Goal: Task Accomplishment & Management: Use online tool/utility

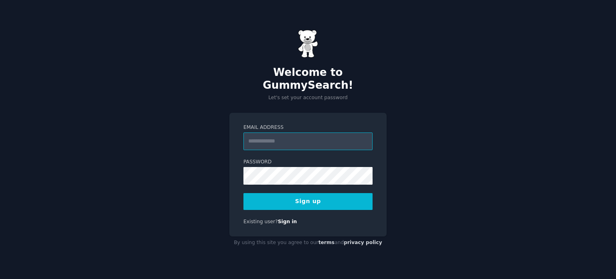
click at [266, 132] on input "Email Address" at bounding box center [307, 141] width 129 height 18
type input "**********"
click at [261, 198] on button "Sign up" at bounding box center [307, 201] width 129 height 17
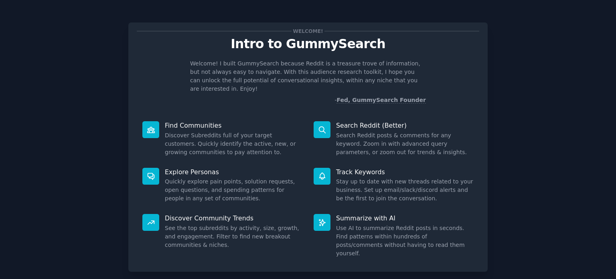
click at [147, 125] on icon at bounding box center [151, 129] width 8 height 8
drag, startPoint x: 320, startPoint y: 122, endPoint x: 378, endPoint y: 100, distance: 62.2
click at [322, 125] on icon at bounding box center [322, 129] width 8 height 8
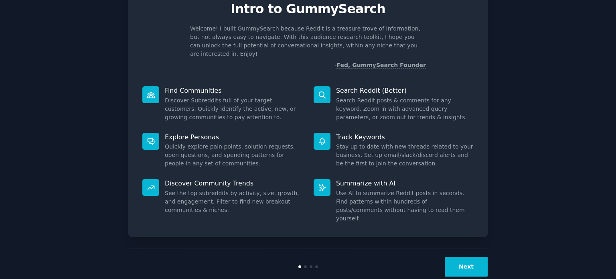
click at [472, 257] on button "Next" at bounding box center [466, 267] width 43 height 20
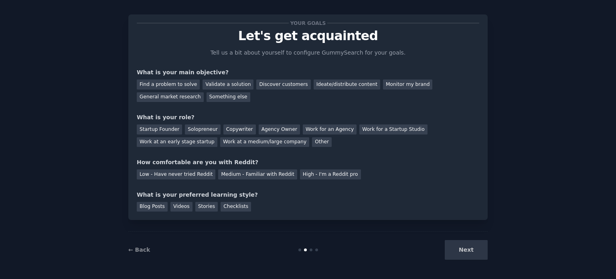
click at [468, 251] on div "Next" at bounding box center [428, 250] width 120 height 20
click at [162, 85] on div "Find a problem to solve" at bounding box center [168, 84] width 63 height 10
click at [204, 92] on div "General market research" at bounding box center [170, 97] width 67 height 10
click at [179, 81] on div "Find a problem to solve" at bounding box center [168, 84] width 63 height 10
drag, startPoint x: 145, startPoint y: 140, endPoint x: 149, endPoint y: 138, distance: 4.3
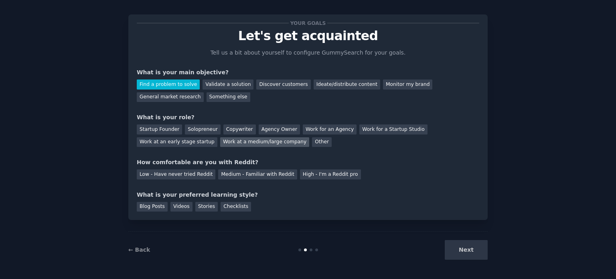
click at [220, 140] on div "Work at a medium/large company" at bounding box center [264, 142] width 89 height 10
click at [192, 172] on div "Low - Have never tried Reddit" at bounding box center [176, 174] width 79 height 10
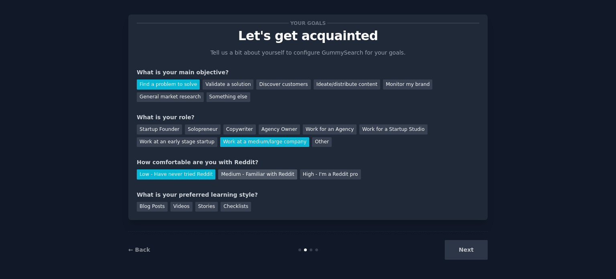
click at [255, 176] on div "Medium - Familiar with Reddit" at bounding box center [257, 174] width 79 height 10
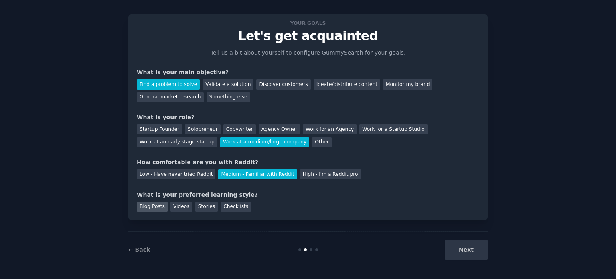
drag, startPoint x: 148, startPoint y: 206, endPoint x: 152, endPoint y: 205, distance: 4.6
click at [148, 206] on div "Blog Posts" at bounding box center [152, 207] width 31 height 10
click at [176, 204] on div "Videos" at bounding box center [181, 207] width 22 height 10
drag, startPoint x: 143, startPoint y: 206, endPoint x: 157, endPoint y: 205, distance: 14.1
click at [155, 206] on div "Blog Posts" at bounding box center [152, 207] width 31 height 10
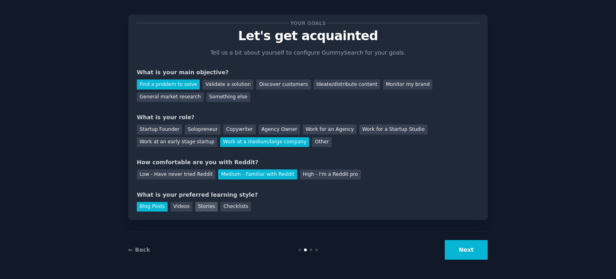
click at [205, 209] on div "Stories" at bounding box center [206, 207] width 22 height 10
drag, startPoint x: 146, startPoint y: 206, endPoint x: 430, endPoint y: 239, distance: 286.1
click at [154, 203] on div "Blog Posts" at bounding box center [152, 207] width 31 height 10
drag, startPoint x: 460, startPoint y: 251, endPoint x: 464, endPoint y: 250, distance: 4.3
click at [461, 251] on button "Next" at bounding box center [466, 250] width 43 height 20
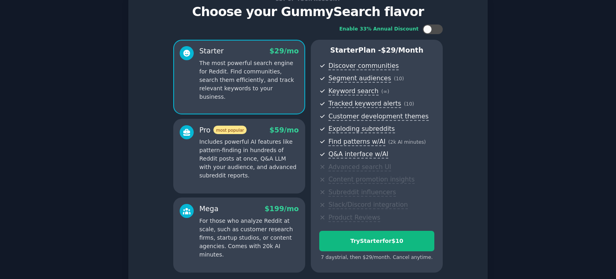
scroll to position [101, 0]
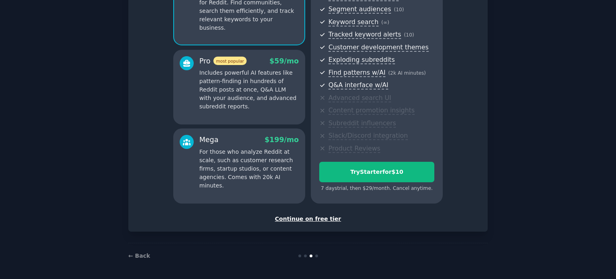
click at [308, 218] on div "Continue on free tier" at bounding box center [308, 218] width 342 height 8
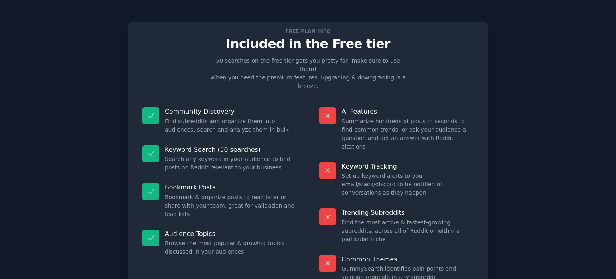
click at [151, 111] on icon at bounding box center [151, 115] width 8 height 8
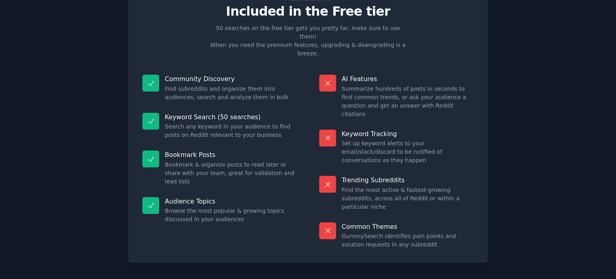
scroll to position [33, 0]
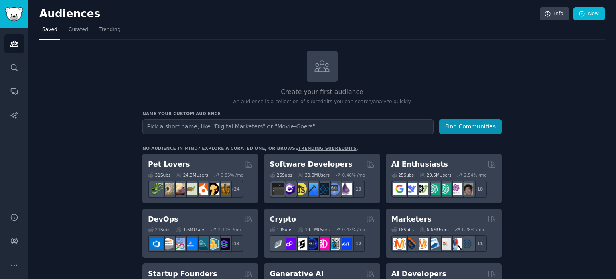
click at [181, 126] on input "text" at bounding box center [287, 126] width 291 height 15
type input "helpdesk"
click at [439, 119] on button "Find Communities" at bounding box center [470, 126] width 63 height 15
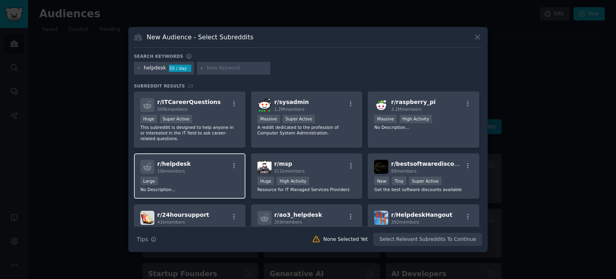
click at [212, 165] on div "r/ helpdesk 10k members" at bounding box center [189, 167] width 99 height 14
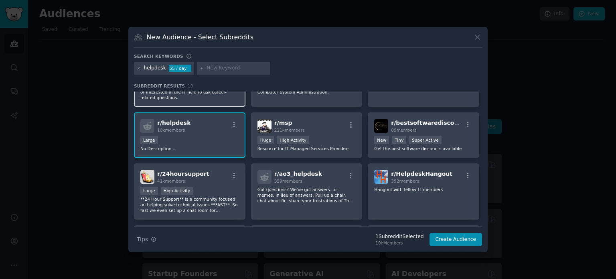
scroll to position [40, 0]
click at [178, 127] on h2 "r/ helpdesk 10k members" at bounding box center [173, 126] width 33 height 14
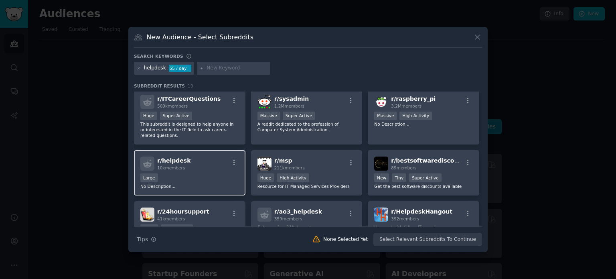
scroll to position [0, 0]
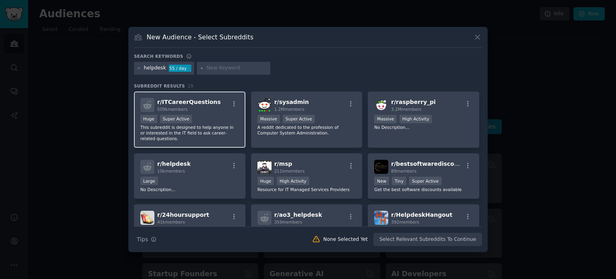
click at [202, 135] on p "This subreddit is designed to help anyone in or interested in the IT field to a…" at bounding box center [189, 132] width 99 height 17
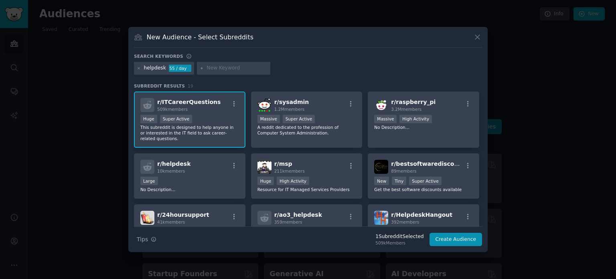
click at [222, 144] on div "r/ ITCareerQuestions 509k members Huge Super Active This subreddit is designed …" at bounding box center [189, 119] width 111 height 57
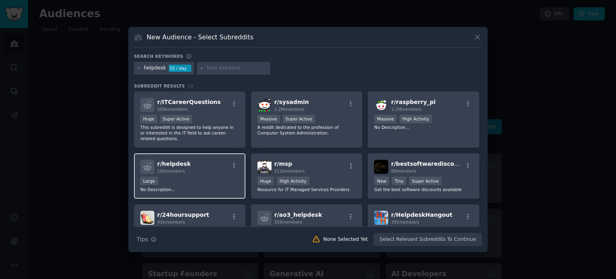
click at [213, 173] on div "r/ helpdesk 10k members" at bounding box center [189, 167] width 99 height 14
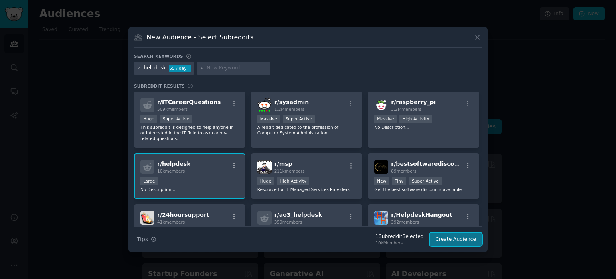
click at [450, 235] on button "Create Audience" at bounding box center [455, 240] width 53 height 14
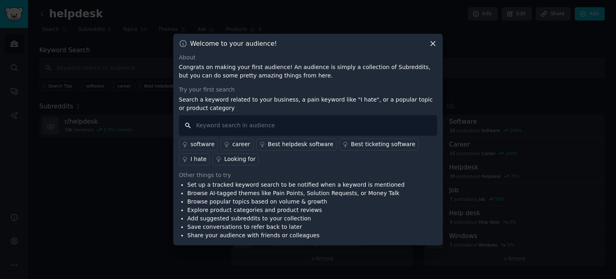
click at [208, 126] on input "text" at bounding box center [308, 125] width 258 height 20
click at [194, 147] on div "software" at bounding box center [202, 144] width 24 height 8
